Goal: Task Accomplishment & Management: Manage account settings

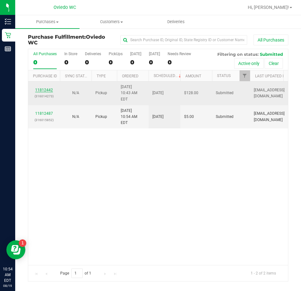
click at [45, 88] on link "11812442" at bounding box center [44, 90] width 18 height 4
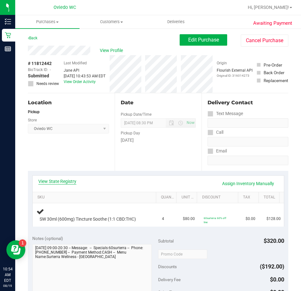
click at [56, 184] on link "View State Registry" at bounding box center [57, 181] width 38 height 6
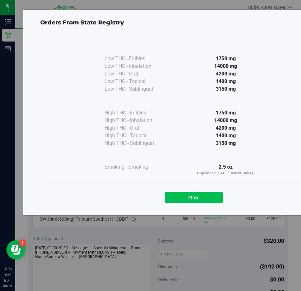
click at [192, 196] on button "Close" at bounding box center [194, 197] width 58 height 11
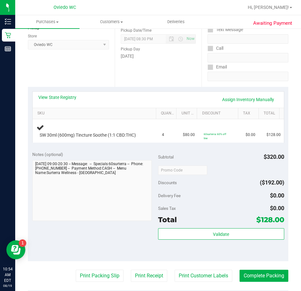
scroll to position [95, 0]
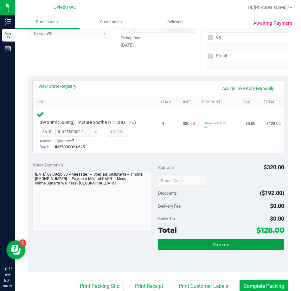
click at [204, 243] on button "Validate" at bounding box center [221, 243] width 126 height 11
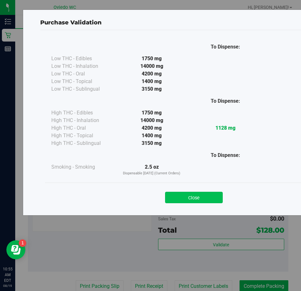
click at [193, 197] on button "Close" at bounding box center [194, 197] width 58 height 11
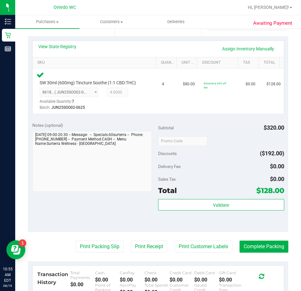
scroll to position [190, 0]
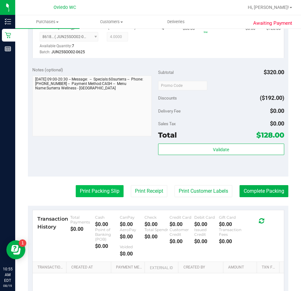
click at [97, 193] on button "Print Packing Slip" at bounding box center [100, 191] width 48 height 12
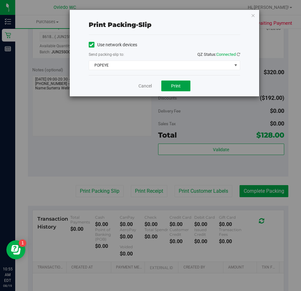
click at [174, 85] on span "Print" at bounding box center [175, 85] width 9 height 5
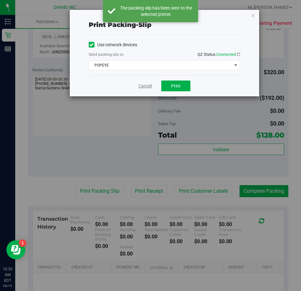
click at [142, 87] on link "Cancel" at bounding box center [144, 86] width 13 height 7
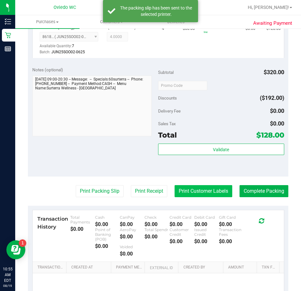
click at [185, 192] on button "Print Customer Labels" at bounding box center [203, 191] width 58 height 12
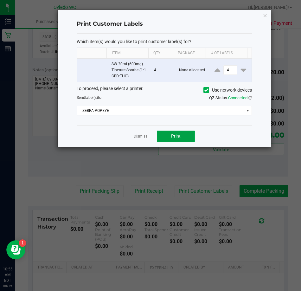
click at [178, 134] on span "Print" at bounding box center [175, 135] width 9 height 5
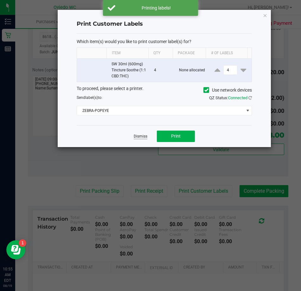
click at [141, 136] on link "Dismiss" at bounding box center [141, 136] width 14 height 5
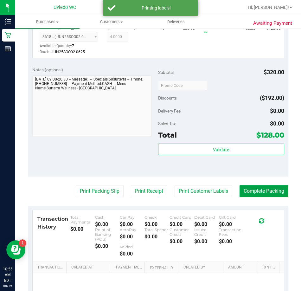
click at [259, 189] on button "Complete Packing" at bounding box center [263, 191] width 49 height 12
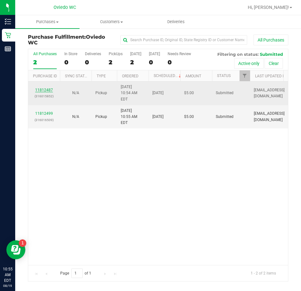
click at [46, 88] on link "11812487" at bounding box center [44, 90] width 18 height 4
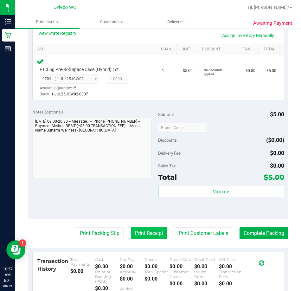
scroll to position [158, 0]
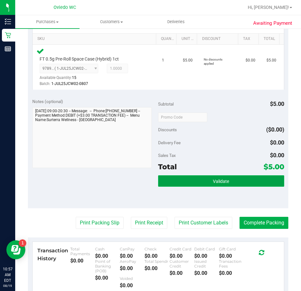
click at [173, 179] on button "Validate" at bounding box center [221, 180] width 126 height 11
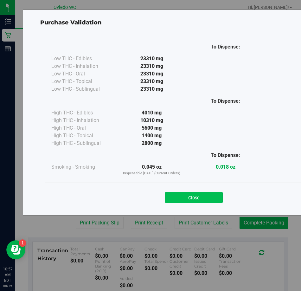
click at [182, 196] on button "Close" at bounding box center [194, 197] width 58 height 11
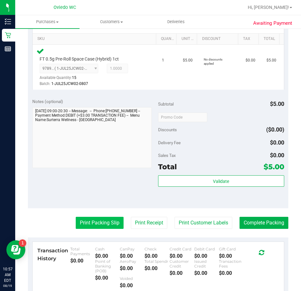
click at [96, 219] on button "Print Packing Slip" at bounding box center [100, 223] width 48 height 12
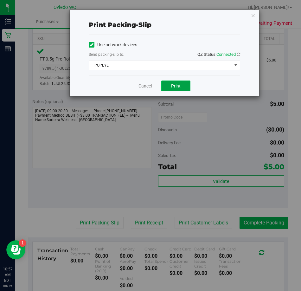
click at [180, 85] on button "Print" at bounding box center [175, 85] width 29 height 11
drag, startPoint x: 144, startPoint y: 87, endPoint x: 145, endPoint y: 100, distance: 12.7
click at [144, 88] on link "Cancel" at bounding box center [141, 86] width 13 height 7
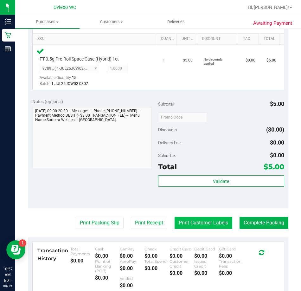
click at [206, 224] on button "Print Customer Labels" at bounding box center [203, 223] width 58 height 12
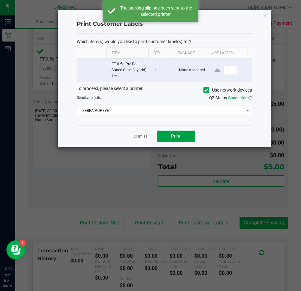
click at [175, 136] on span "Print" at bounding box center [175, 135] width 9 height 5
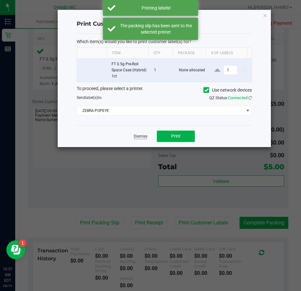
click at [138, 137] on link "Dismiss" at bounding box center [141, 136] width 14 height 5
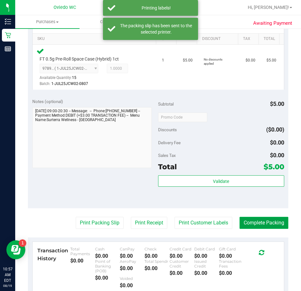
click at [249, 224] on button "Complete Packing" at bounding box center [263, 223] width 49 height 12
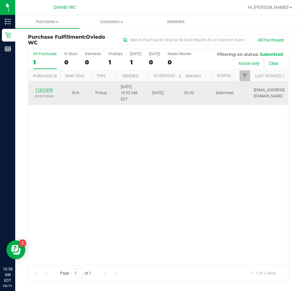
click at [41, 88] on link "11812499" at bounding box center [44, 90] width 18 height 4
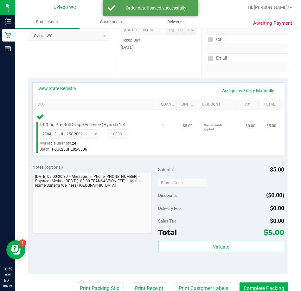
scroll to position [95, 0]
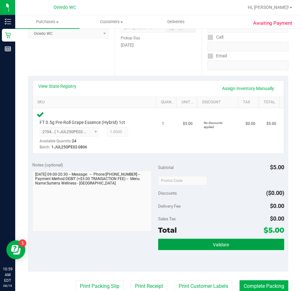
click at [199, 243] on button "Validate" at bounding box center [221, 243] width 126 height 11
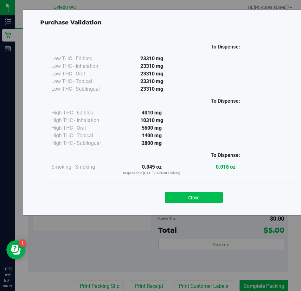
click at [188, 201] on button "Close" at bounding box center [194, 197] width 58 height 11
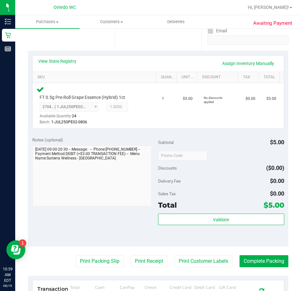
scroll to position [222, 0]
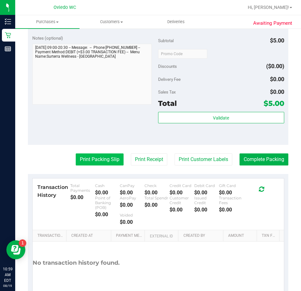
click at [93, 161] on button "Print Packing Slip" at bounding box center [100, 159] width 48 height 12
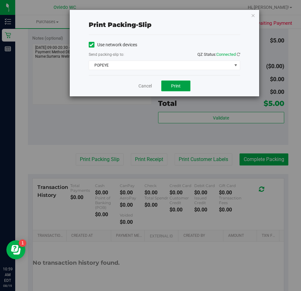
click at [182, 87] on button "Print" at bounding box center [175, 85] width 29 height 11
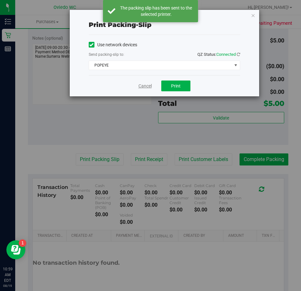
click at [145, 86] on link "Cancel" at bounding box center [144, 86] width 13 height 7
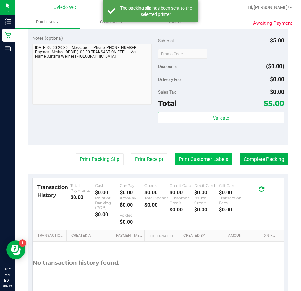
click at [193, 161] on button "Print Customer Labels" at bounding box center [203, 159] width 58 height 12
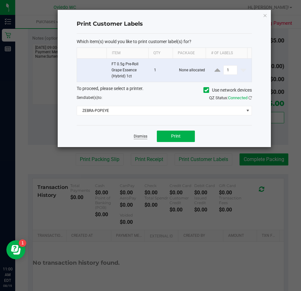
click at [144, 135] on link "Dismiss" at bounding box center [141, 136] width 14 height 5
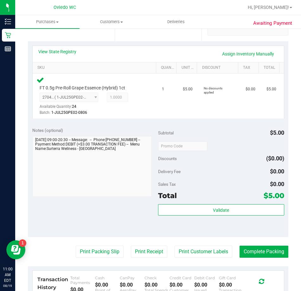
scroll to position [127, 0]
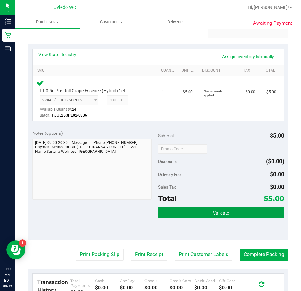
click at [192, 217] on button "Validate" at bounding box center [221, 212] width 126 height 11
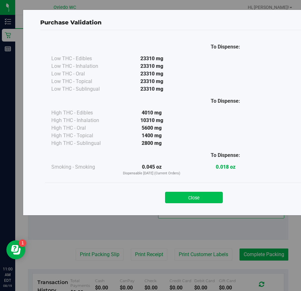
click at [190, 197] on button "Close" at bounding box center [194, 197] width 58 height 11
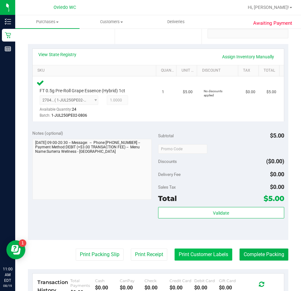
click at [201, 254] on button "Print Customer Labels" at bounding box center [203, 254] width 58 height 12
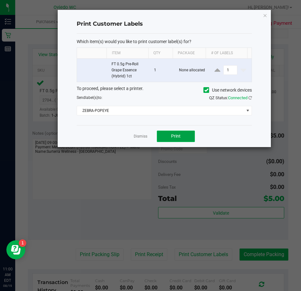
click at [181, 136] on button "Print" at bounding box center [176, 135] width 38 height 11
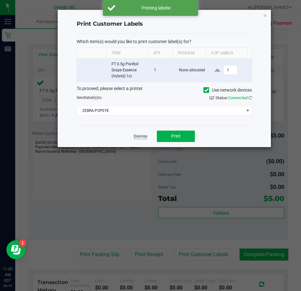
click at [136, 139] on link "Dismiss" at bounding box center [141, 136] width 14 height 5
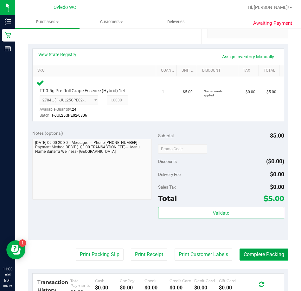
click at [256, 250] on button "Complete Packing" at bounding box center [263, 254] width 49 height 12
